Goal: Task Accomplishment & Management: Use online tool/utility

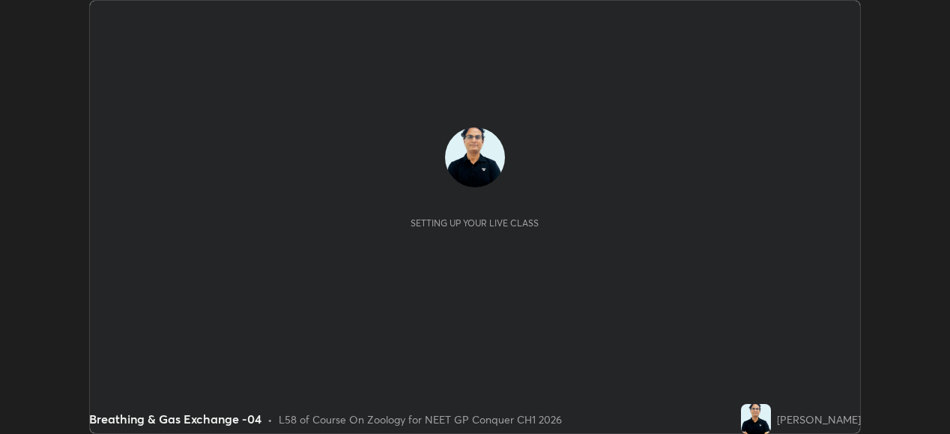
scroll to position [434, 949]
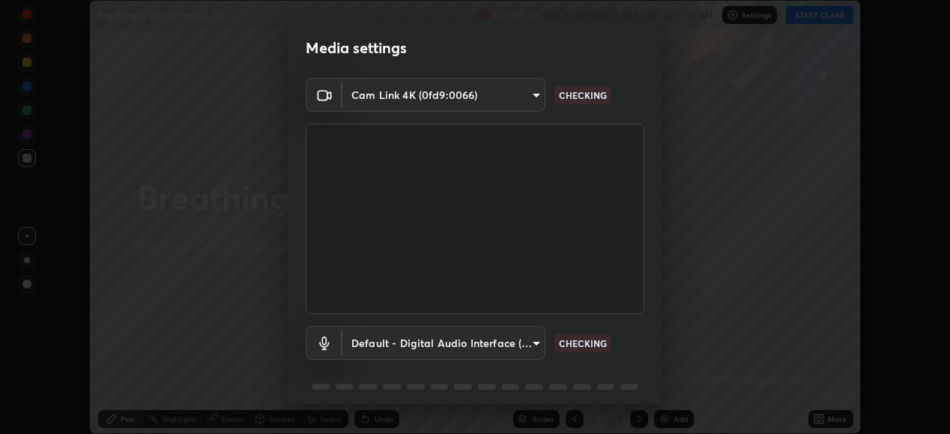
type input "1a0cd2fa9eaecc5464ce661d2c376d4f68bb2a1a8db1c3726163fcb70f995fb6"
type input "default"
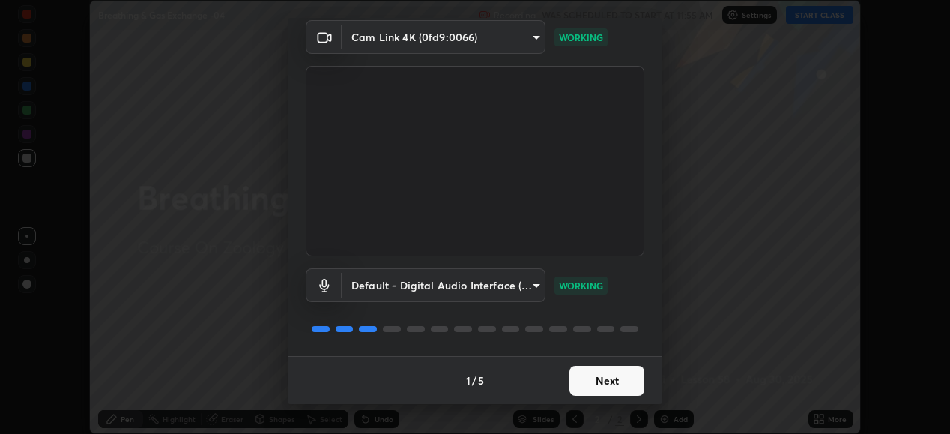
click at [589, 381] on button "Next" at bounding box center [606, 381] width 75 height 30
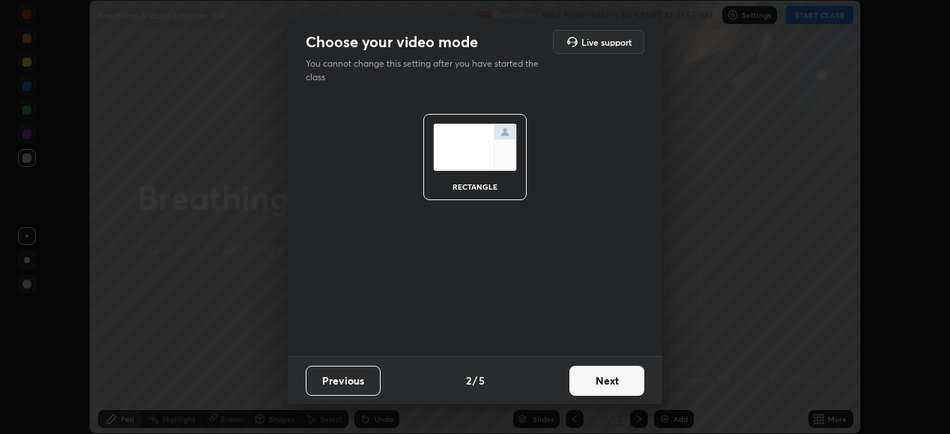
scroll to position [0, 0]
click at [593, 384] on button "Next" at bounding box center [606, 381] width 75 height 30
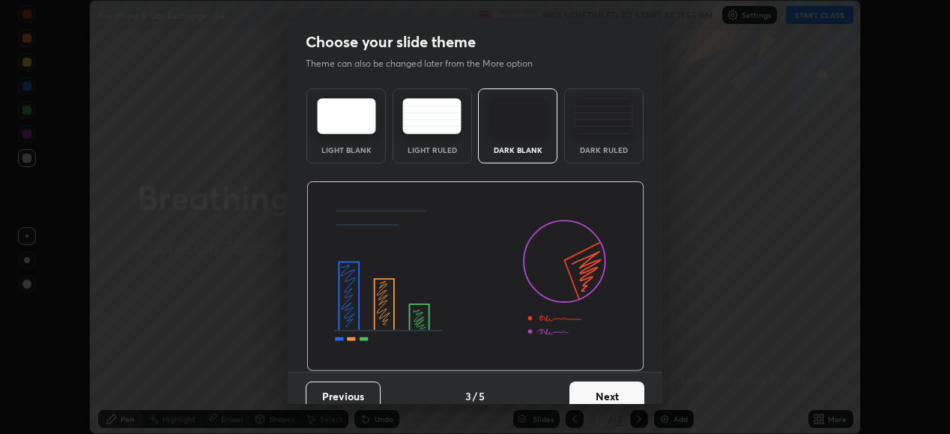
click at [591, 395] on button "Next" at bounding box center [606, 396] width 75 height 30
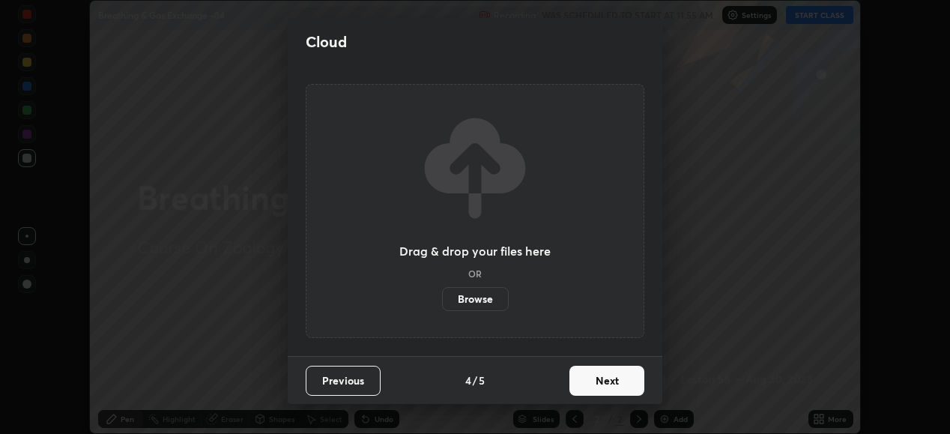
click at [621, 386] on button "Next" at bounding box center [606, 381] width 75 height 30
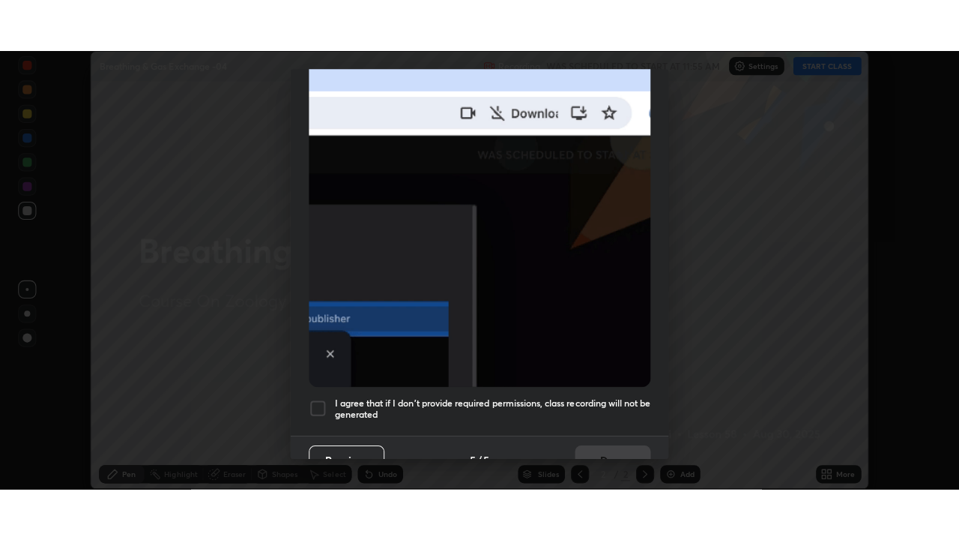
scroll to position [363, 0]
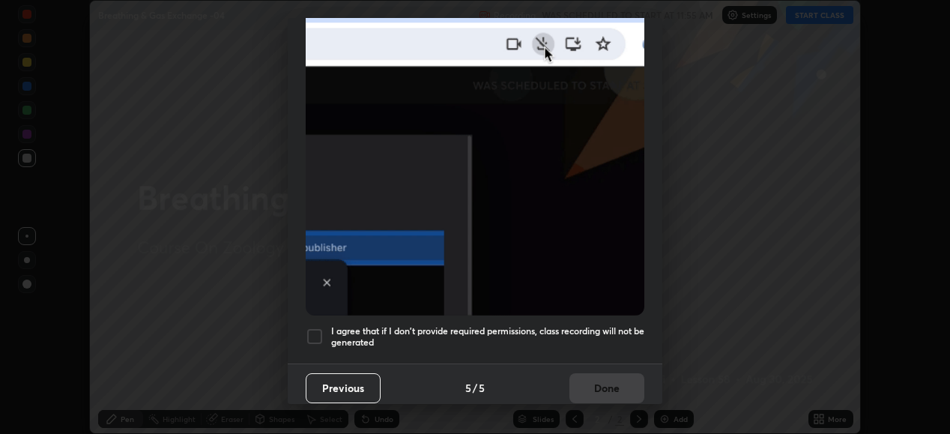
click at [319, 327] on div at bounding box center [315, 336] width 18 height 18
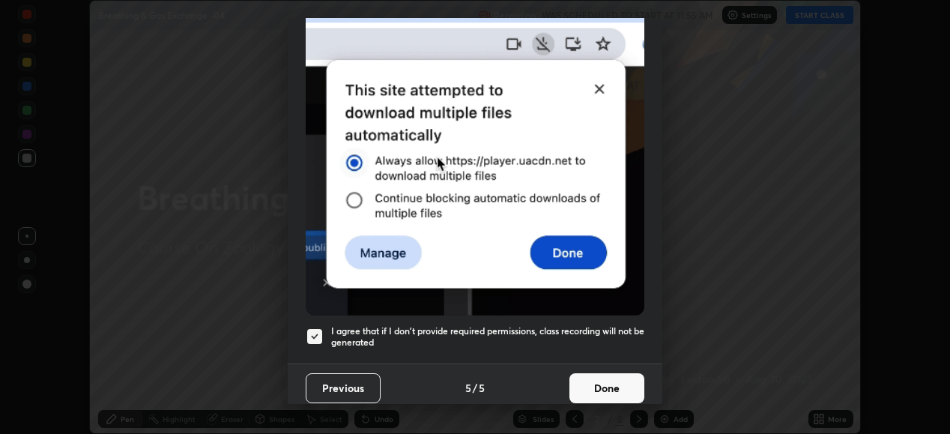
click at [608, 380] on button "Done" at bounding box center [606, 388] width 75 height 30
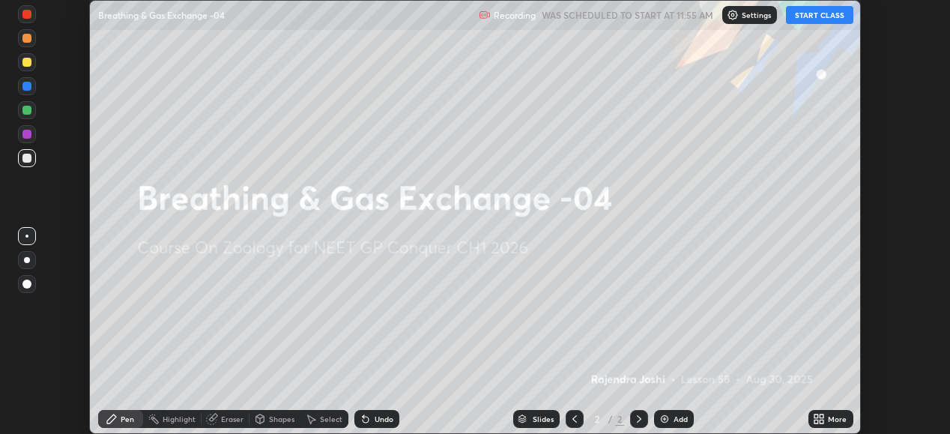
click at [815, 14] on button "START CLASS" at bounding box center [819, 15] width 67 height 18
click at [818, 423] on icon at bounding box center [817, 422] width 4 height 4
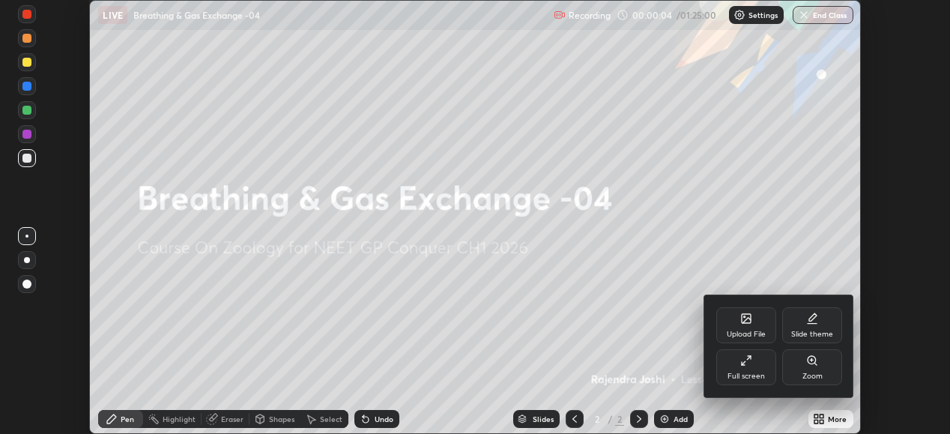
click at [752, 372] on div "Full screen" at bounding box center [746, 375] width 37 height 7
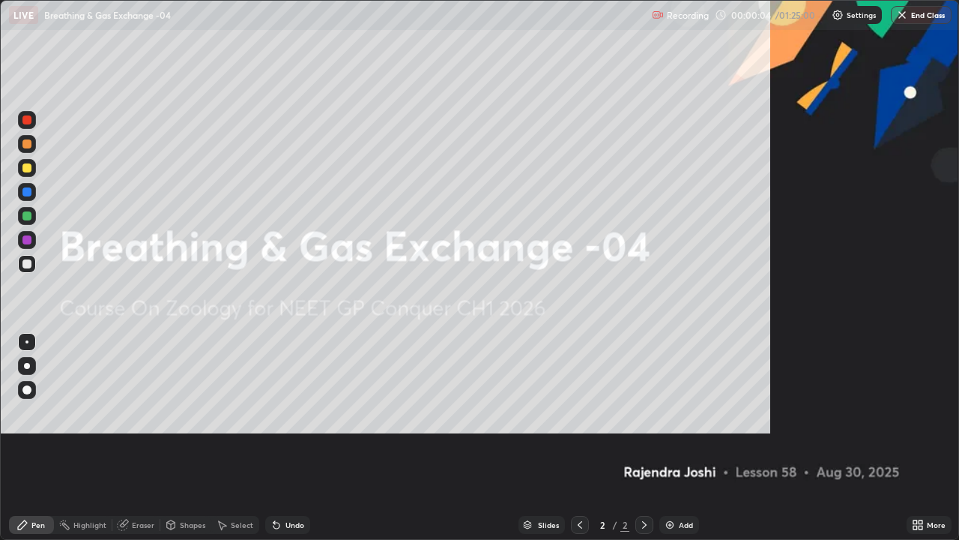
scroll to position [540, 959]
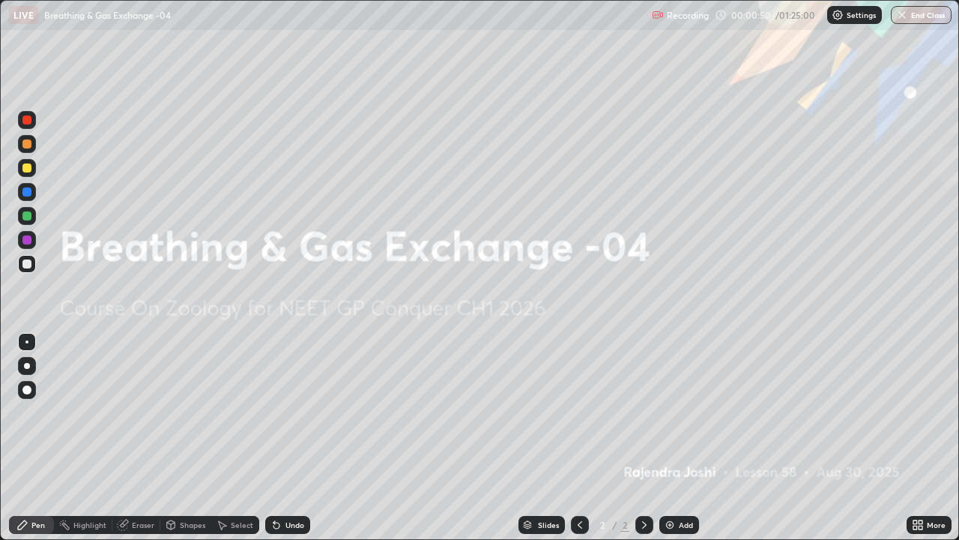
click at [667, 433] on img at bounding box center [670, 525] width 12 height 12
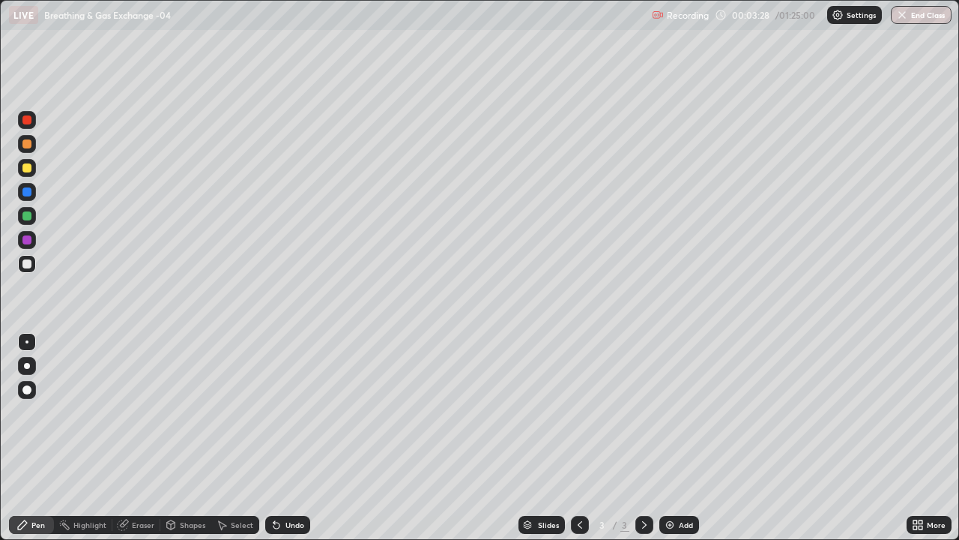
click at [291, 433] on div "Undo" at bounding box center [294, 524] width 19 height 7
click at [291, 433] on div "Undo" at bounding box center [287, 525] width 45 height 18
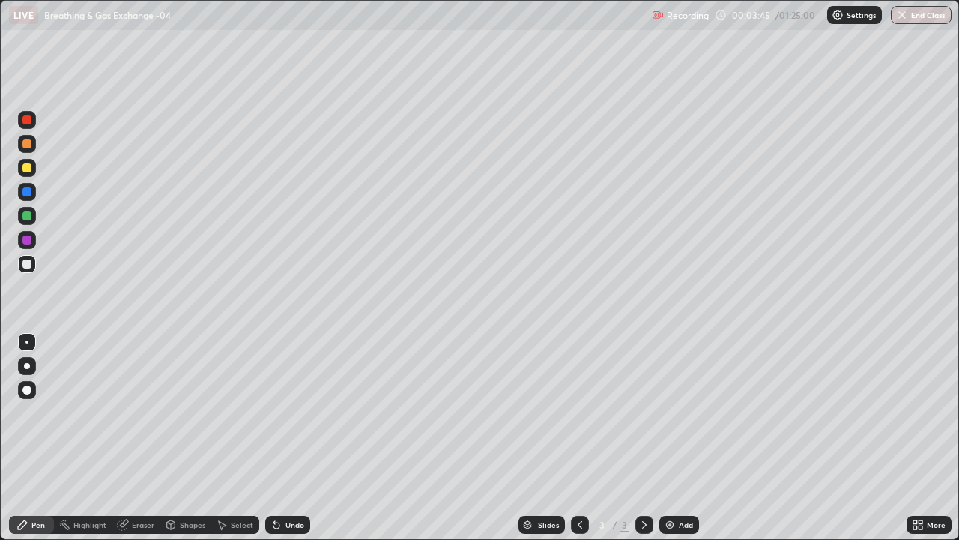
click at [294, 433] on div "Undo" at bounding box center [294, 524] width 19 height 7
click at [293, 433] on div "Undo" at bounding box center [287, 525] width 45 height 18
click at [292, 433] on div "Undo" at bounding box center [287, 525] width 45 height 18
click at [291, 433] on div "Undo" at bounding box center [287, 525] width 45 height 18
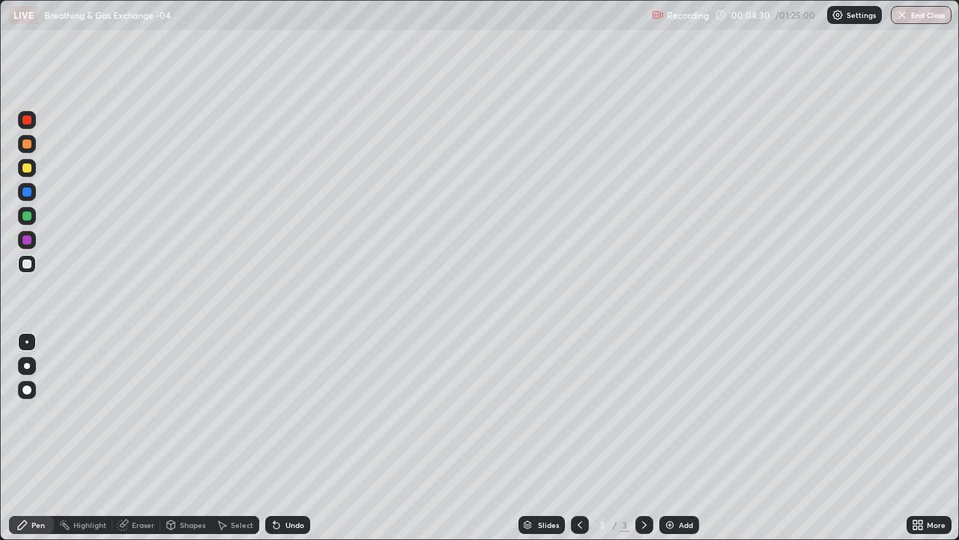
click at [32, 116] on div at bounding box center [27, 120] width 18 height 18
click at [31, 190] on div at bounding box center [26, 191] width 9 height 9
click at [29, 242] on div at bounding box center [26, 239] width 9 height 9
click at [679, 433] on div "Add" at bounding box center [686, 524] width 14 height 7
click at [28, 198] on div at bounding box center [27, 192] width 18 height 18
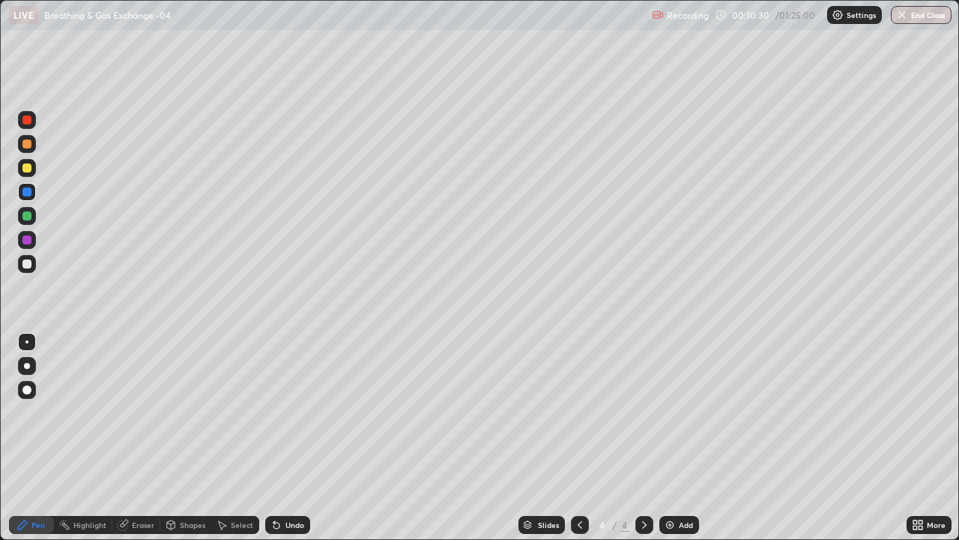
click at [294, 433] on div "Undo" at bounding box center [287, 525] width 45 height 18
click at [291, 433] on div "Undo" at bounding box center [287, 525] width 45 height 18
click at [290, 433] on div "Undo" at bounding box center [287, 525] width 45 height 18
click at [291, 433] on div "Undo" at bounding box center [287, 525] width 45 height 18
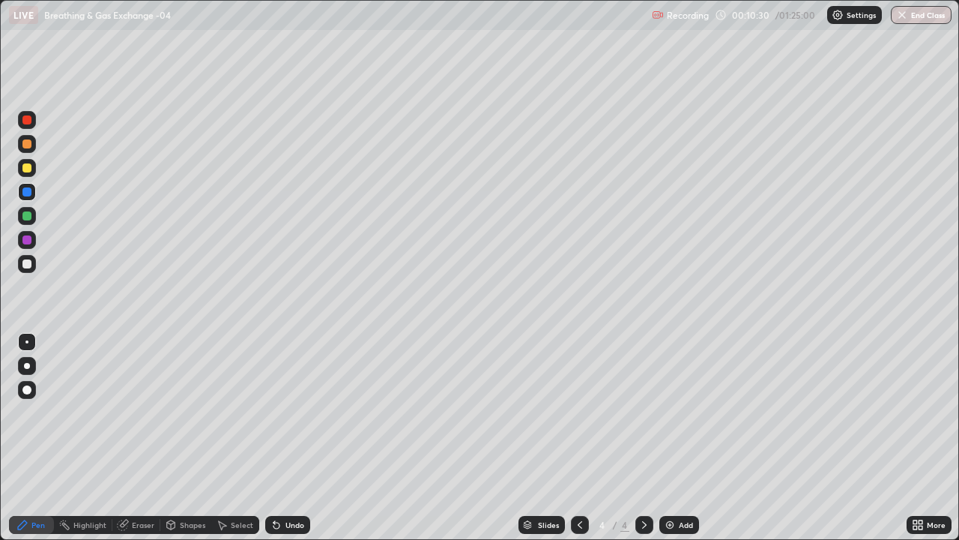
click at [289, 433] on div "Undo" at bounding box center [287, 525] width 45 height 18
click at [578, 433] on icon at bounding box center [580, 525] width 12 height 12
click at [643, 433] on icon at bounding box center [644, 525] width 12 height 12
click at [644, 433] on icon at bounding box center [644, 525] width 12 height 12
click at [668, 433] on img at bounding box center [670, 525] width 12 height 12
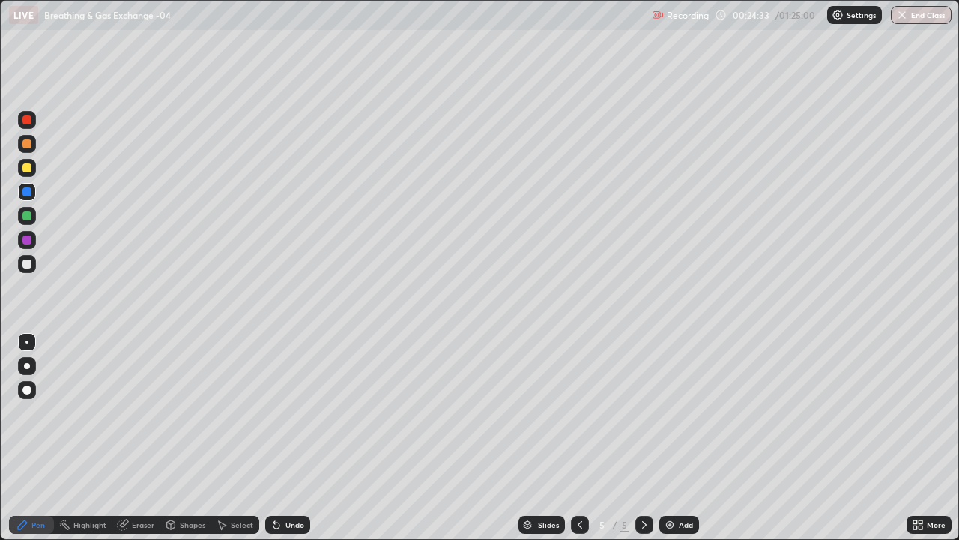
click at [28, 266] on div at bounding box center [26, 263] width 9 height 9
click at [27, 342] on div at bounding box center [26, 341] width 3 height 3
click at [28, 214] on div at bounding box center [26, 215] width 9 height 9
click at [25, 193] on div at bounding box center [26, 191] width 9 height 9
click at [30, 219] on div at bounding box center [26, 215] width 9 height 9
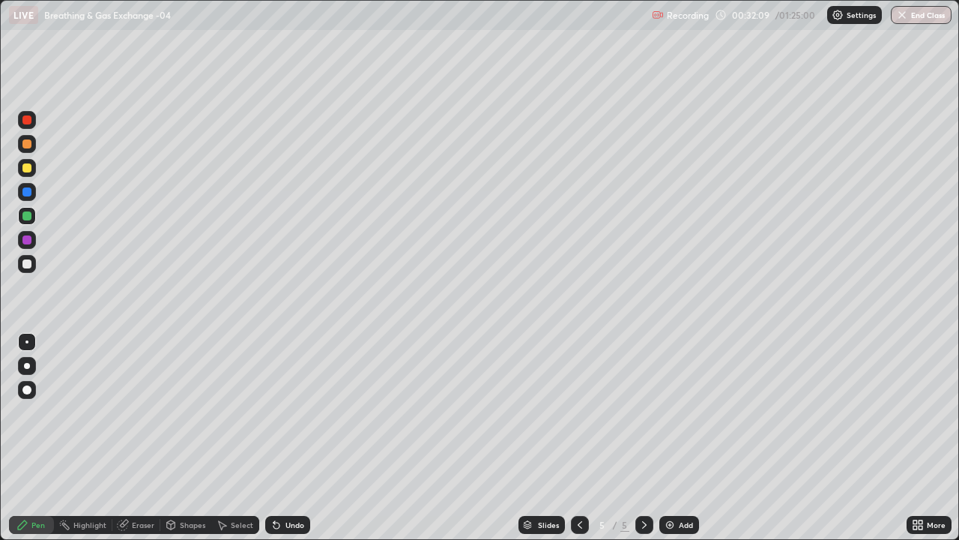
click at [26, 170] on div at bounding box center [26, 167] width 9 height 9
click at [287, 433] on div "Undo" at bounding box center [287, 525] width 45 height 18
click at [288, 433] on div "Undo" at bounding box center [294, 524] width 19 height 7
click at [31, 215] on div at bounding box center [26, 215] width 9 height 9
click at [285, 433] on div "Undo" at bounding box center [294, 524] width 19 height 7
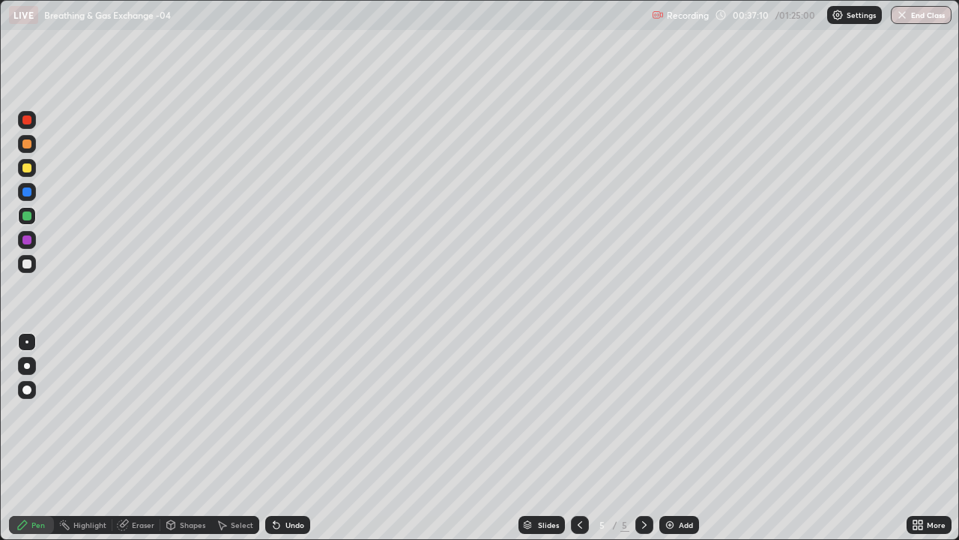
click at [288, 433] on div "Undo" at bounding box center [294, 524] width 19 height 7
click at [287, 433] on div "Undo" at bounding box center [294, 524] width 19 height 7
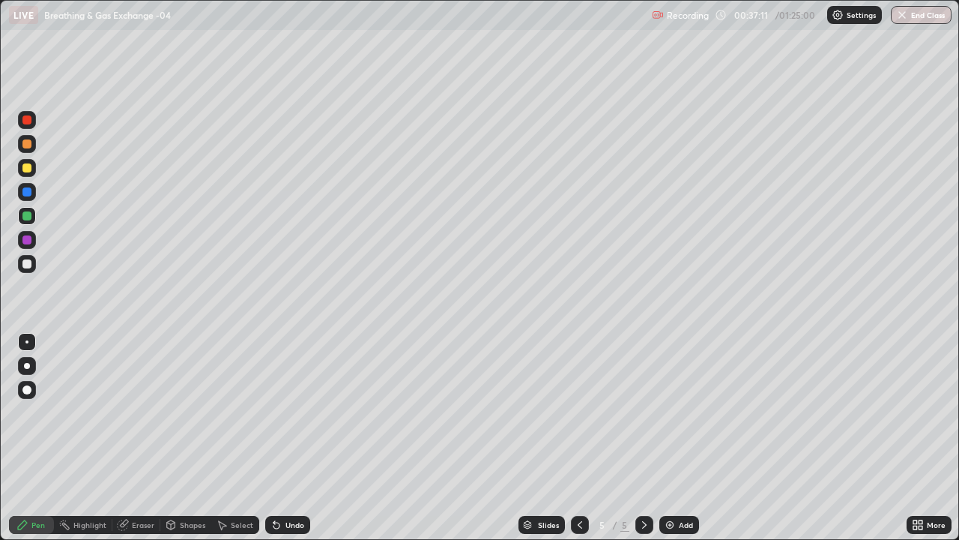
click at [288, 433] on div "Undo" at bounding box center [294, 524] width 19 height 7
click at [291, 433] on div "Undo" at bounding box center [294, 524] width 19 height 7
click at [294, 433] on div "Undo" at bounding box center [294, 524] width 19 height 7
click at [293, 433] on div "Undo" at bounding box center [294, 524] width 19 height 7
click at [295, 433] on div "Undo" at bounding box center [294, 524] width 19 height 7
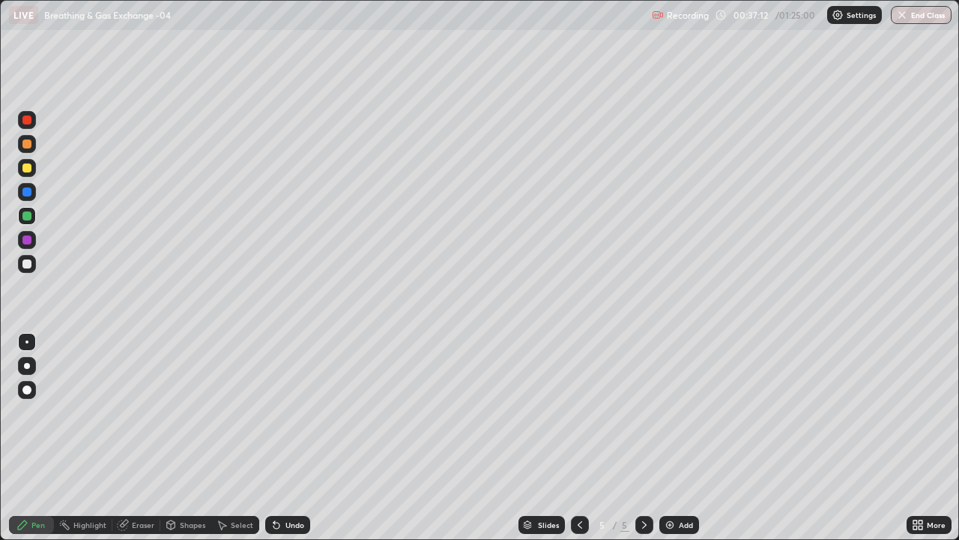
click at [294, 433] on div "Undo" at bounding box center [294, 524] width 19 height 7
click at [28, 262] on div at bounding box center [26, 263] width 9 height 9
click at [679, 433] on div "Add" at bounding box center [686, 524] width 14 height 7
click at [675, 433] on div "Add" at bounding box center [679, 525] width 40 height 18
click at [294, 433] on div "Undo" at bounding box center [294, 524] width 19 height 7
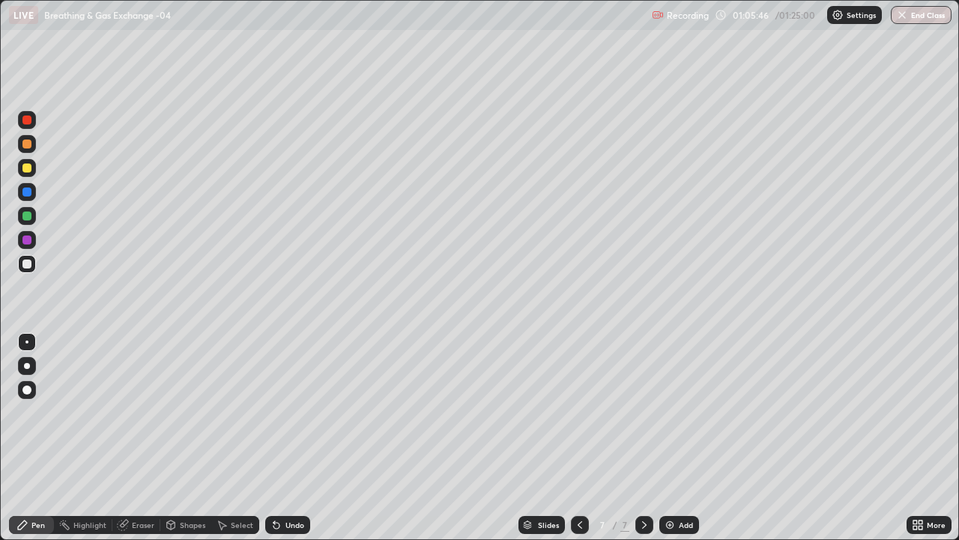
click at [677, 433] on div "Add" at bounding box center [679, 525] width 40 height 18
click at [291, 433] on div "Undo" at bounding box center [294, 524] width 19 height 7
click at [293, 433] on div "Undo" at bounding box center [294, 524] width 19 height 7
click at [289, 433] on div "Undo" at bounding box center [287, 525] width 45 height 18
click at [286, 433] on div "Undo" at bounding box center [287, 525] width 45 height 18
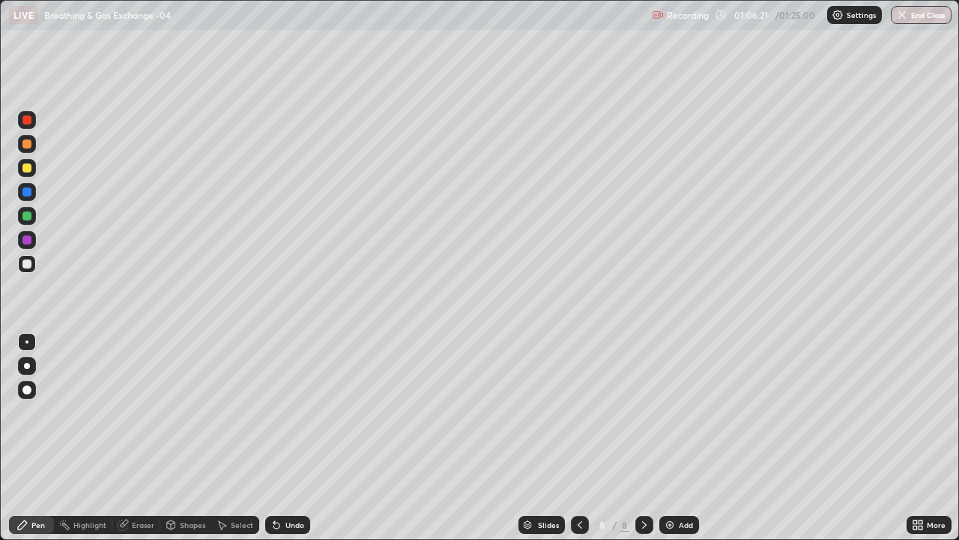
click at [285, 433] on div "Undo" at bounding box center [287, 525] width 45 height 18
click at [291, 433] on div "Undo" at bounding box center [287, 525] width 45 height 18
click at [294, 433] on div "Undo" at bounding box center [287, 525] width 45 height 18
click at [294, 433] on div "Undo" at bounding box center [294, 524] width 19 height 7
click at [291, 433] on div "Undo" at bounding box center [294, 524] width 19 height 7
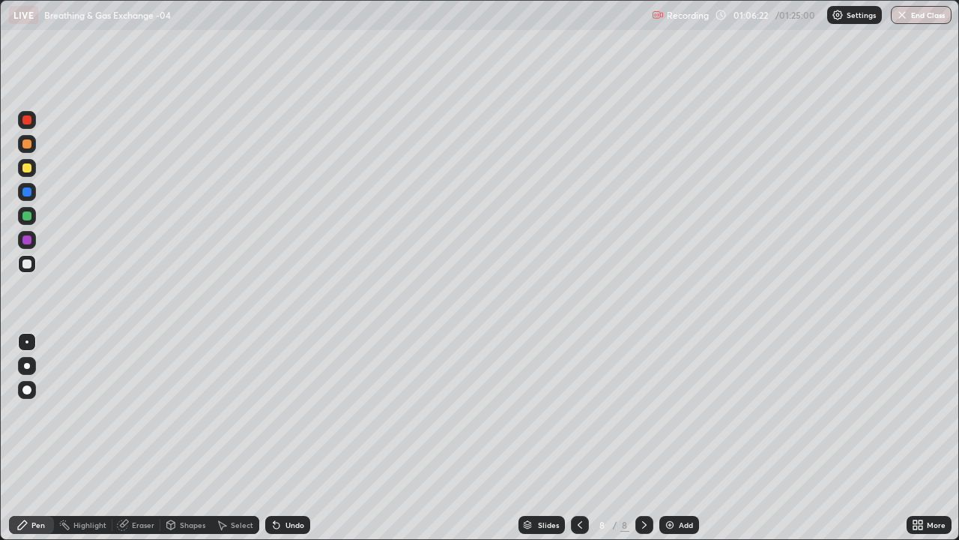
click at [292, 433] on div "Undo" at bounding box center [294, 524] width 19 height 7
click at [293, 433] on div "Undo" at bounding box center [287, 525] width 45 height 18
click at [294, 433] on div "Undo" at bounding box center [287, 525] width 45 height 18
click at [291, 433] on div "Undo" at bounding box center [287, 525] width 45 height 18
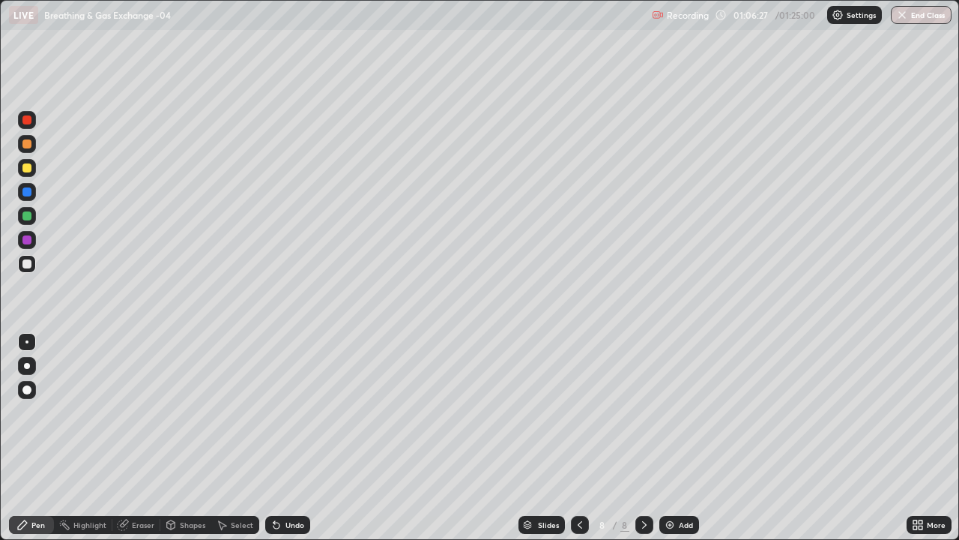
click at [290, 433] on div "Undo" at bounding box center [287, 525] width 45 height 18
click at [291, 433] on div "Undo" at bounding box center [294, 524] width 19 height 7
click at [294, 433] on div "Undo" at bounding box center [294, 524] width 19 height 7
click at [295, 433] on div "Undo" at bounding box center [294, 524] width 19 height 7
click at [300, 433] on div "Undo" at bounding box center [294, 524] width 19 height 7
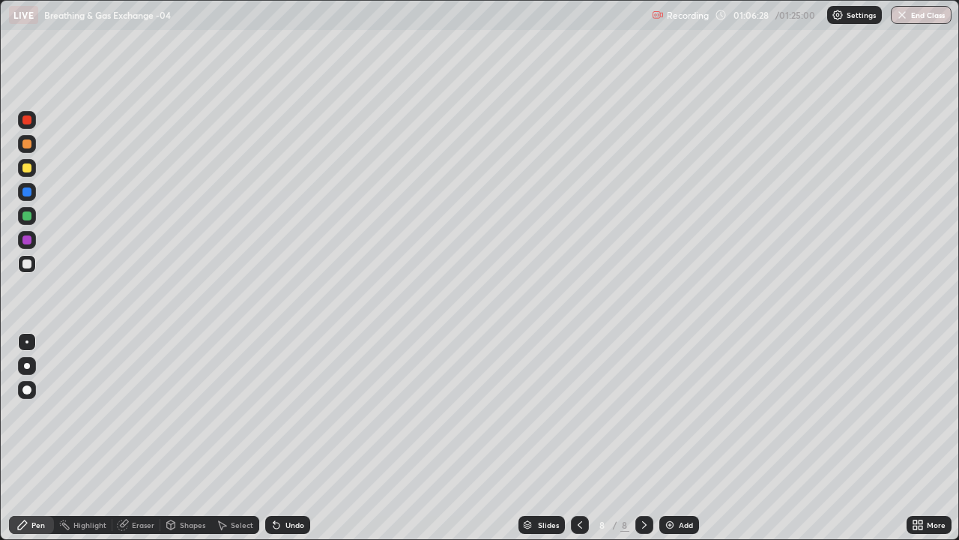
click at [302, 433] on div "Undo" at bounding box center [287, 525] width 45 height 18
click at [28, 121] on div at bounding box center [26, 119] width 9 height 9
click at [30, 175] on div at bounding box center [27, 168] width 18 height 18
click at [28, 267] on div at bounding box center [26, 263] width 9 height 9
click at [670, 433] on img at bounding box center [670, 525] width 12 height 12
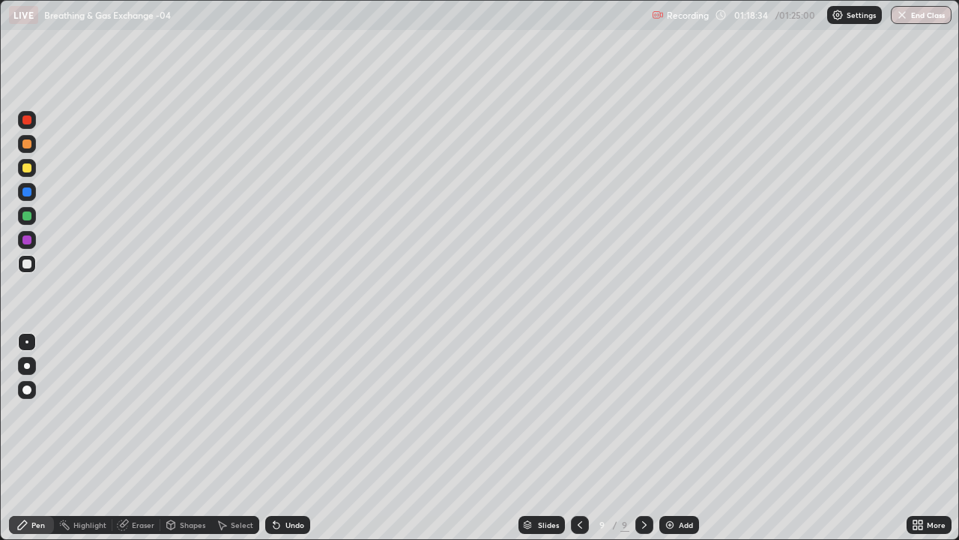
click at [31, 120] on div at bounding box center [27, 120] width 18 height 18
click at [31, 217] on div at bounding box center [26, 215] width 9 height 9
click at [30, 238] on div at bounding box center [26, 239] width 9 height 9
click at [29, 118] on div at bounding box center [26, 119] width 9 height 9
click at [26, 244] on div at bounding box center [26, 239] width 9 height 9
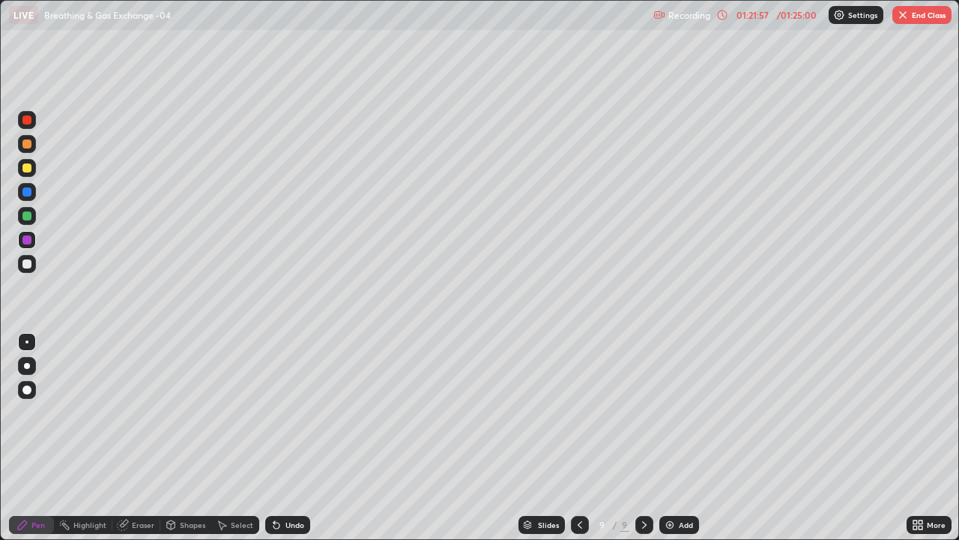
click at [28, 190] on div at bounding box center [26, 191] width 9 height 9
click at [291, 433] on div "Undo" at bounding box center [294, 524] width 19 height 7
click at [137, 433] on div "Eraser" at bounding box center [143, 524] width 22 height 7
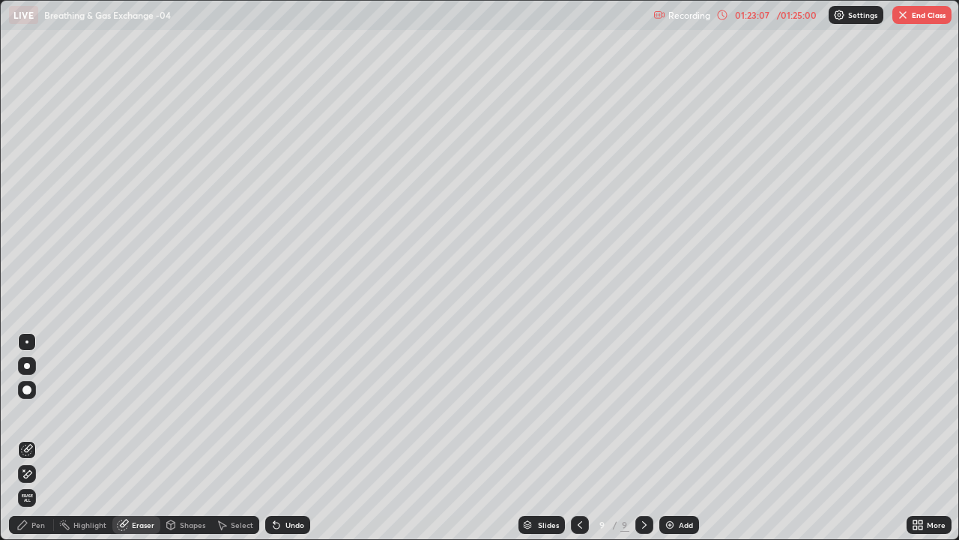
click at [35, 433] on div "Pen" at bounding box center [37, 524] width 13 height 7
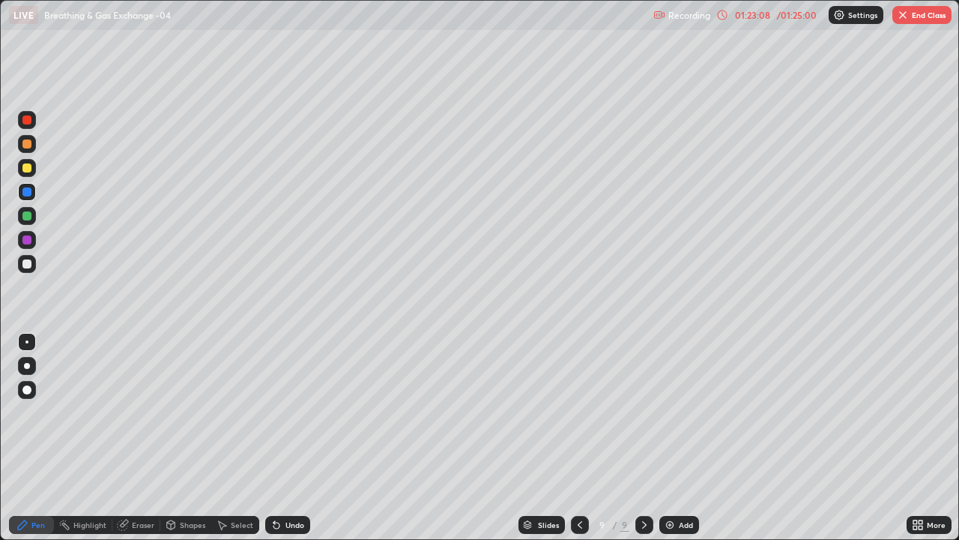
click at [28, 242] on div at bounding box center [26, 239] width 9 height 9
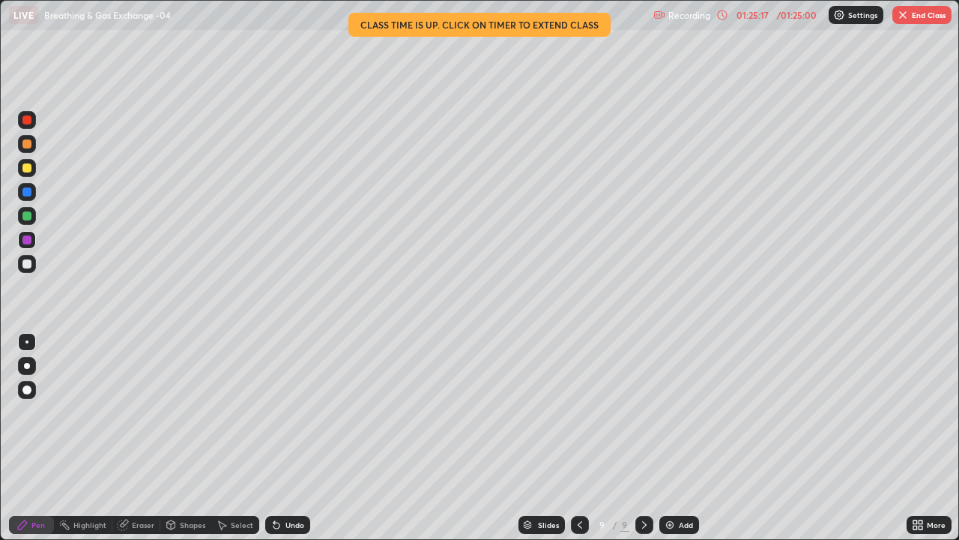
click at [746, 16] on div "01:25:17" at bounding box center [752, 14] width 42 height 9
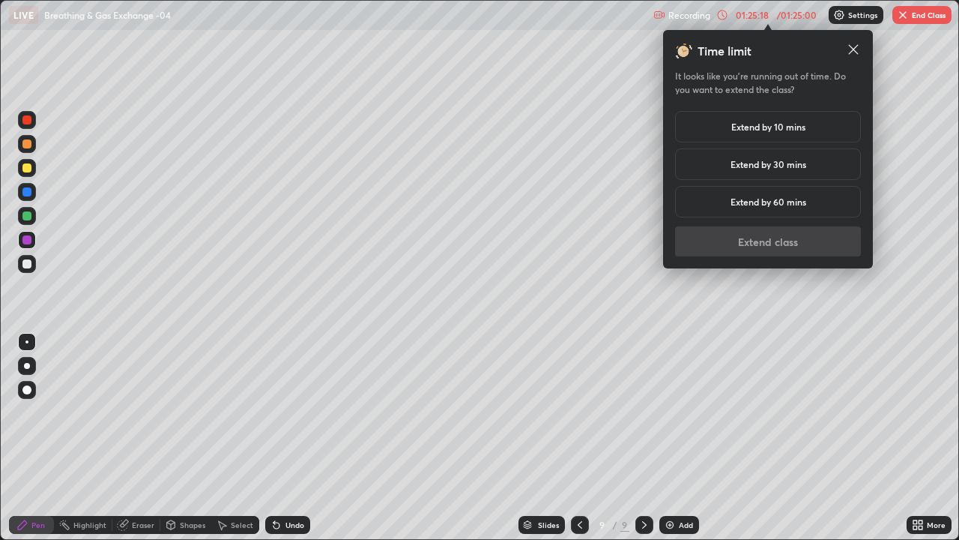
click at [788, 136] on div "Extend by 10 mins" at bounding box center [768, 126] width 186 height 31
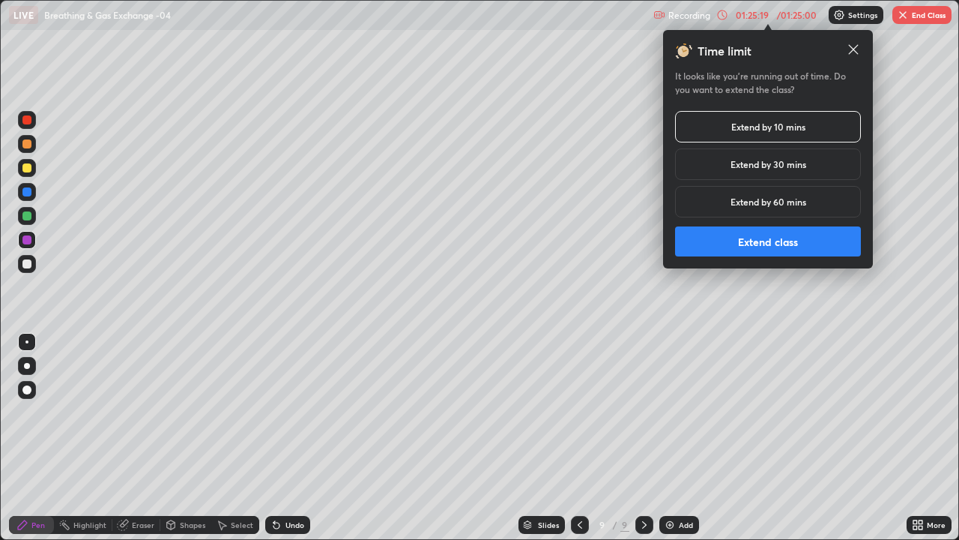
click at [800, 242] on button "Extend class" at bounding box center [768, 241] width 186 height 30
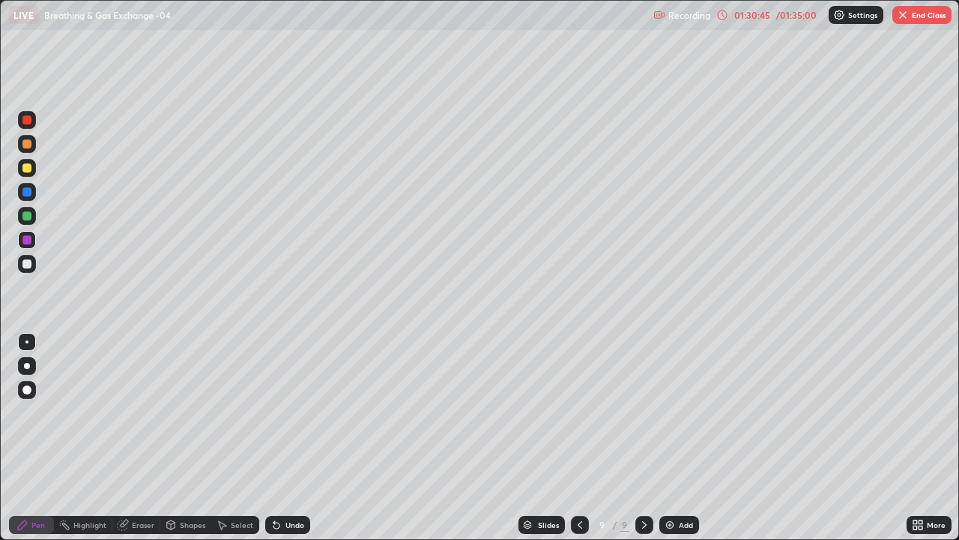
click at [901, 16] on img "button" at bounding box center [903, 15] width 12 height 12
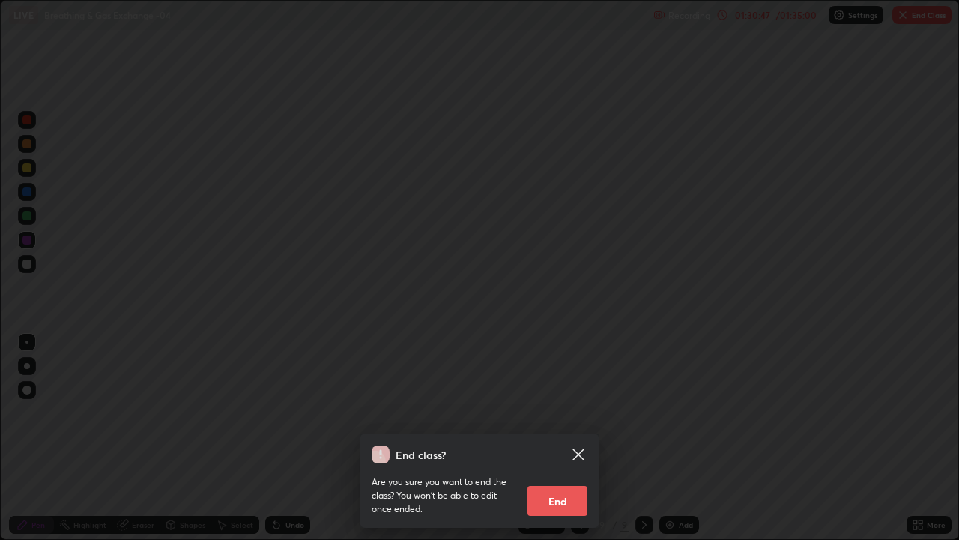
click at [564, 433] on button "End" at bounding box center [558, 501] width 60 height 30
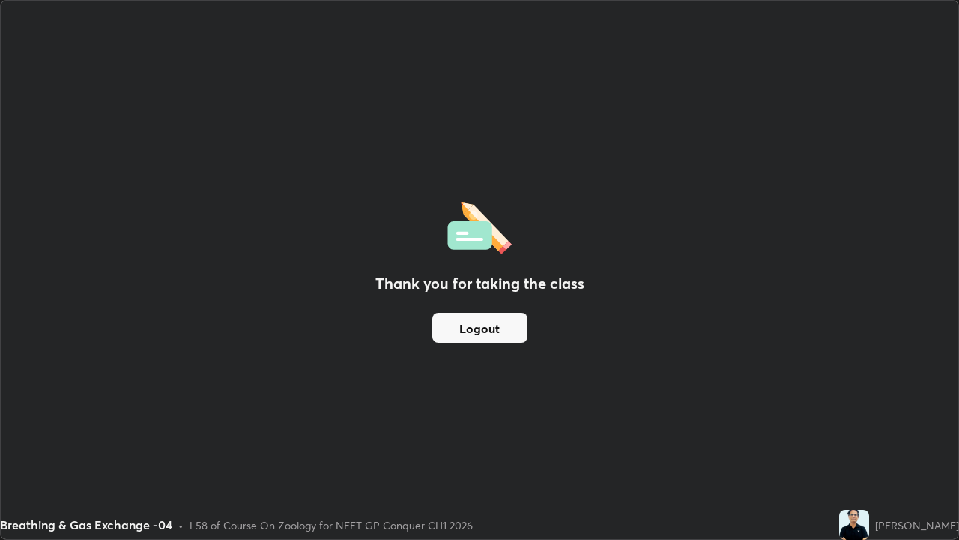
click at [462, 325] on button "Logout" at bounding box center [479, 327] width 95 height 30
click at [486, 329] on button "Logout" at bounding box center [479, 327] width 95 height 30
